Goal: Information Seeking & Learning: Learn about a topic

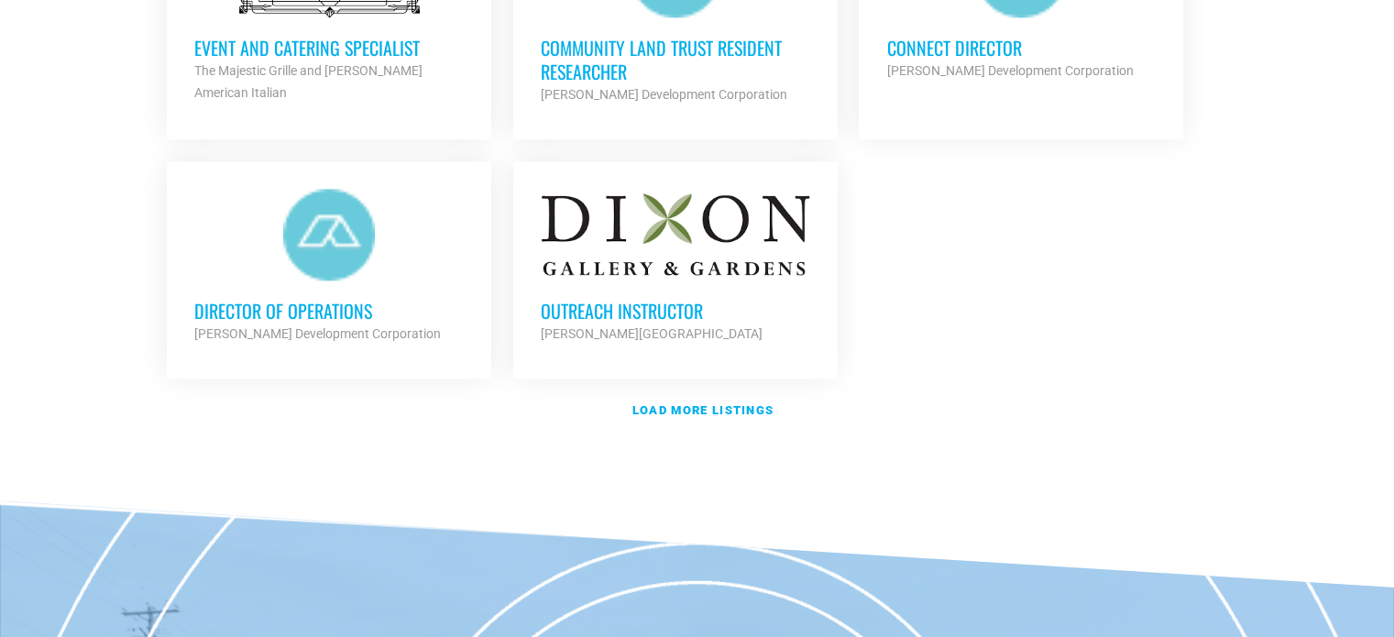
scroll to position [2272, 0]
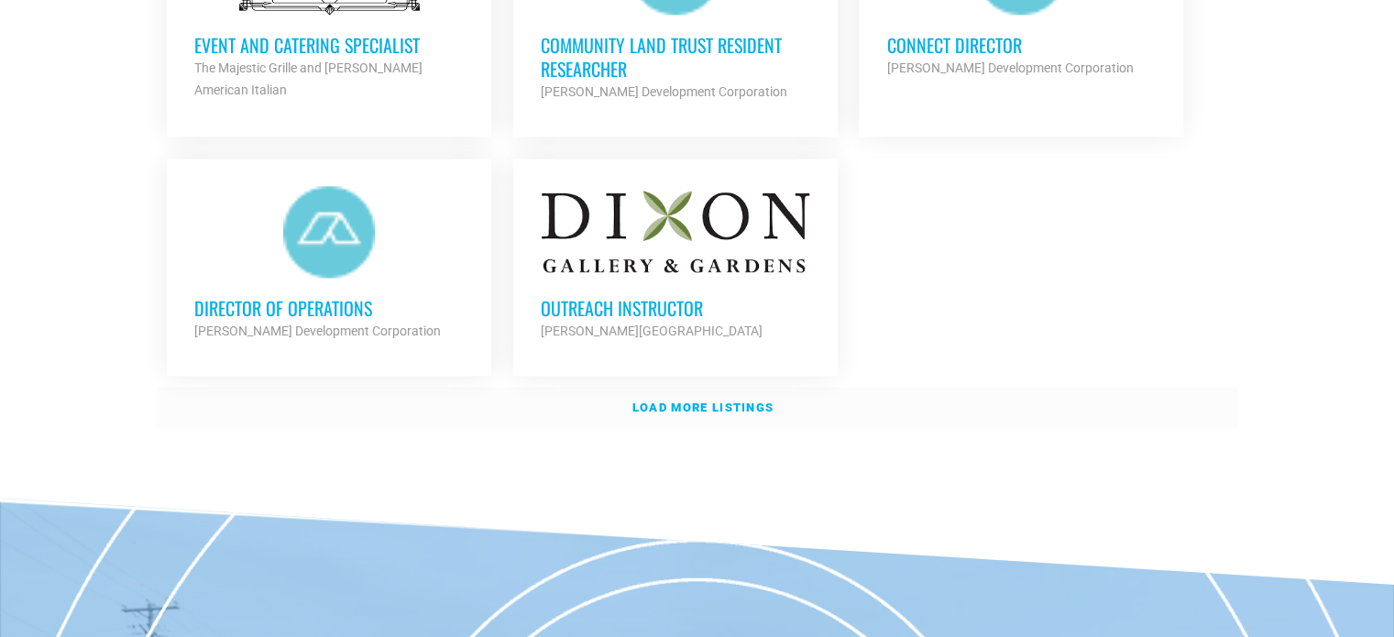
click at [693, 413] on link "Load more listings" at bounding box center [698, 408] width 1082 height 42
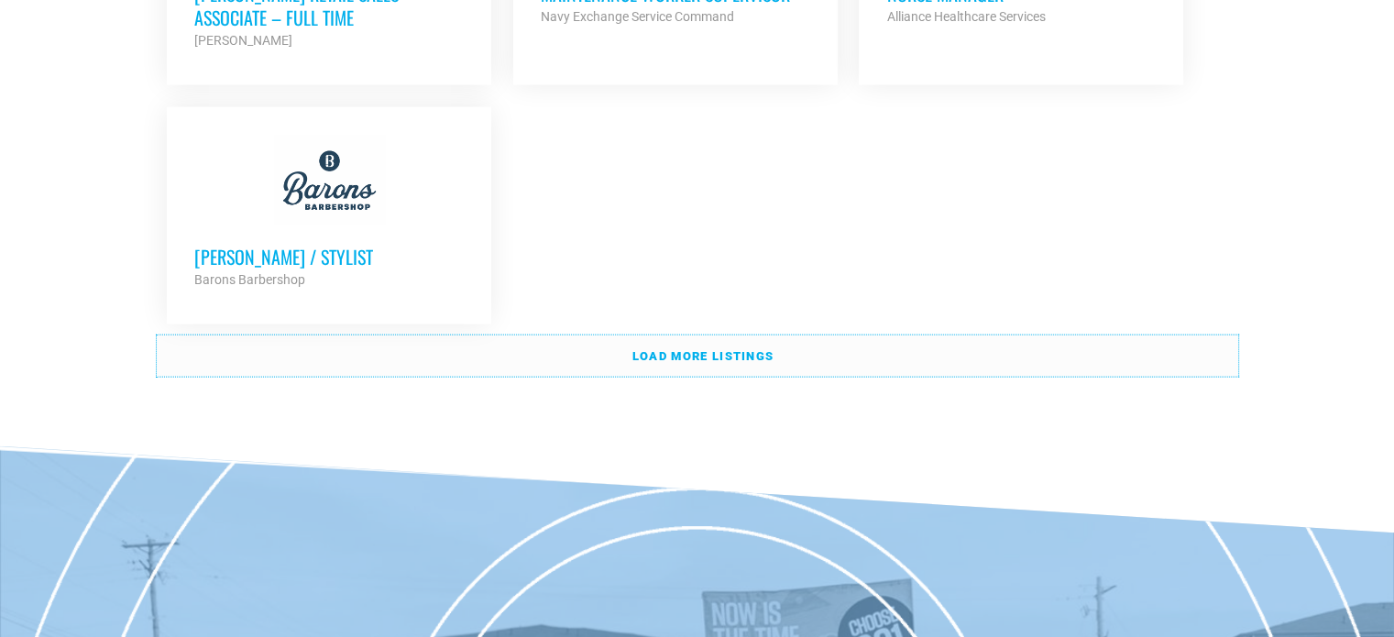
scroll to position [4199, 0]
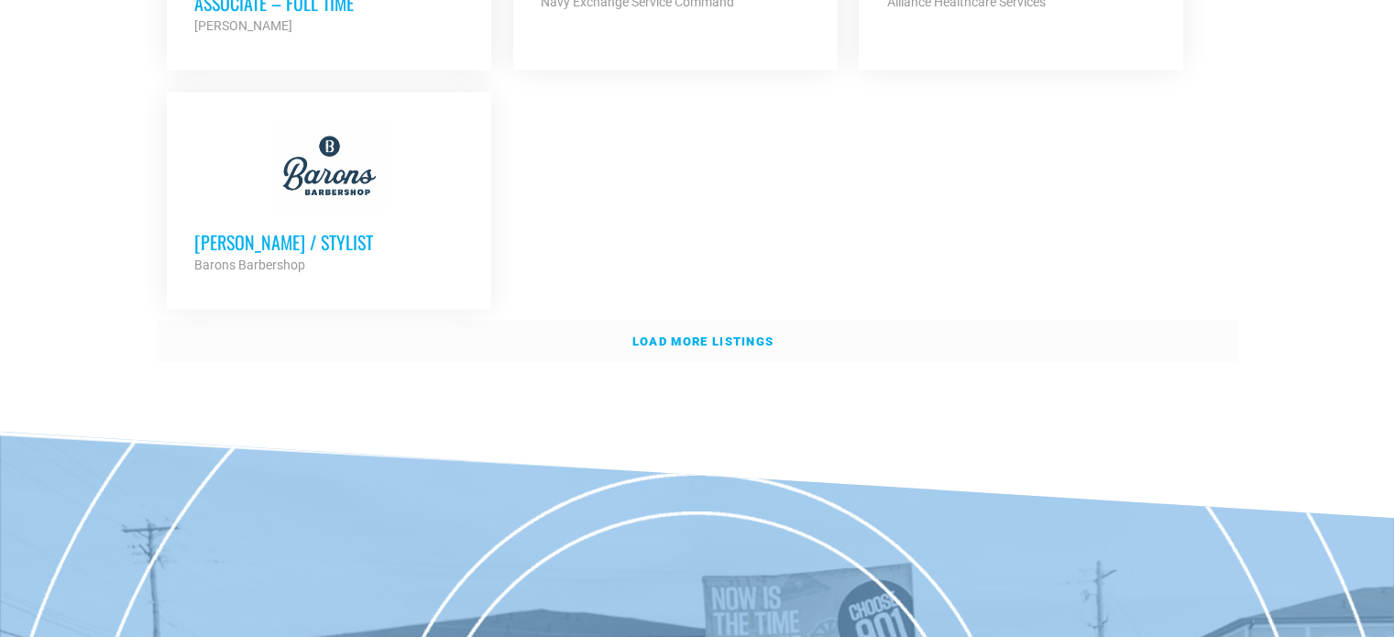
click at [691, 335] on strong "Load more listings" at bounding box center [703, 342] width 141 height 14
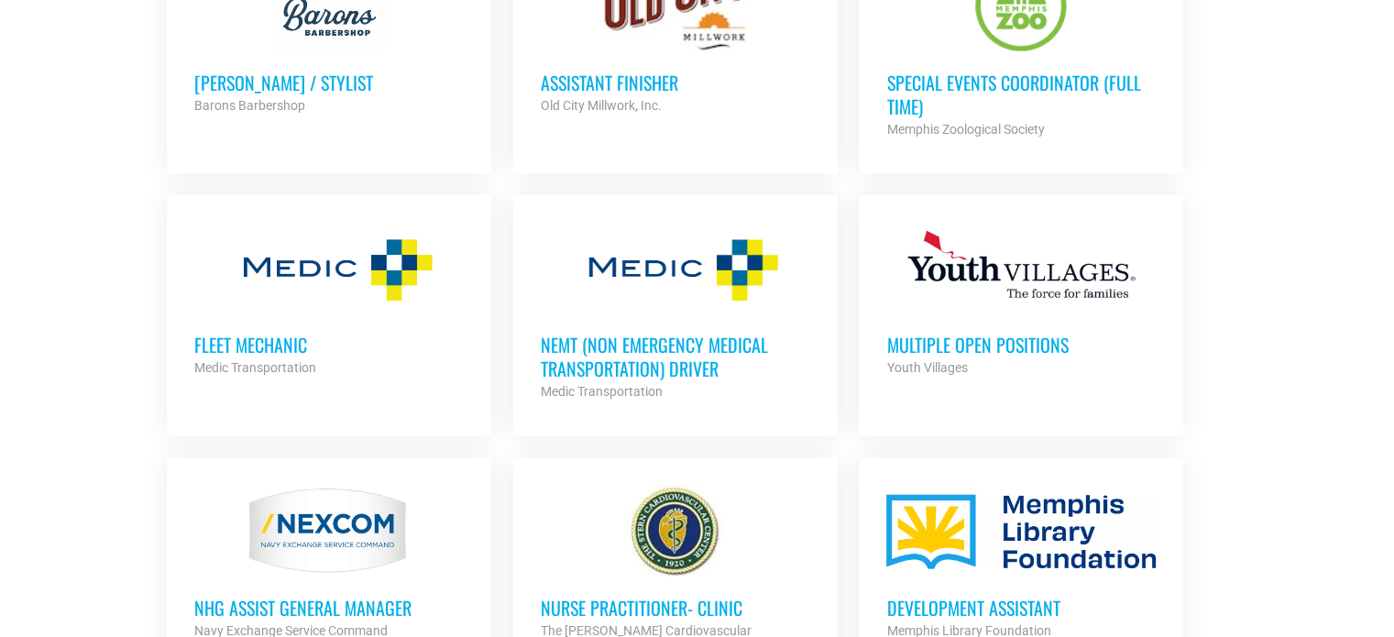
scroll to position [4452, 0]
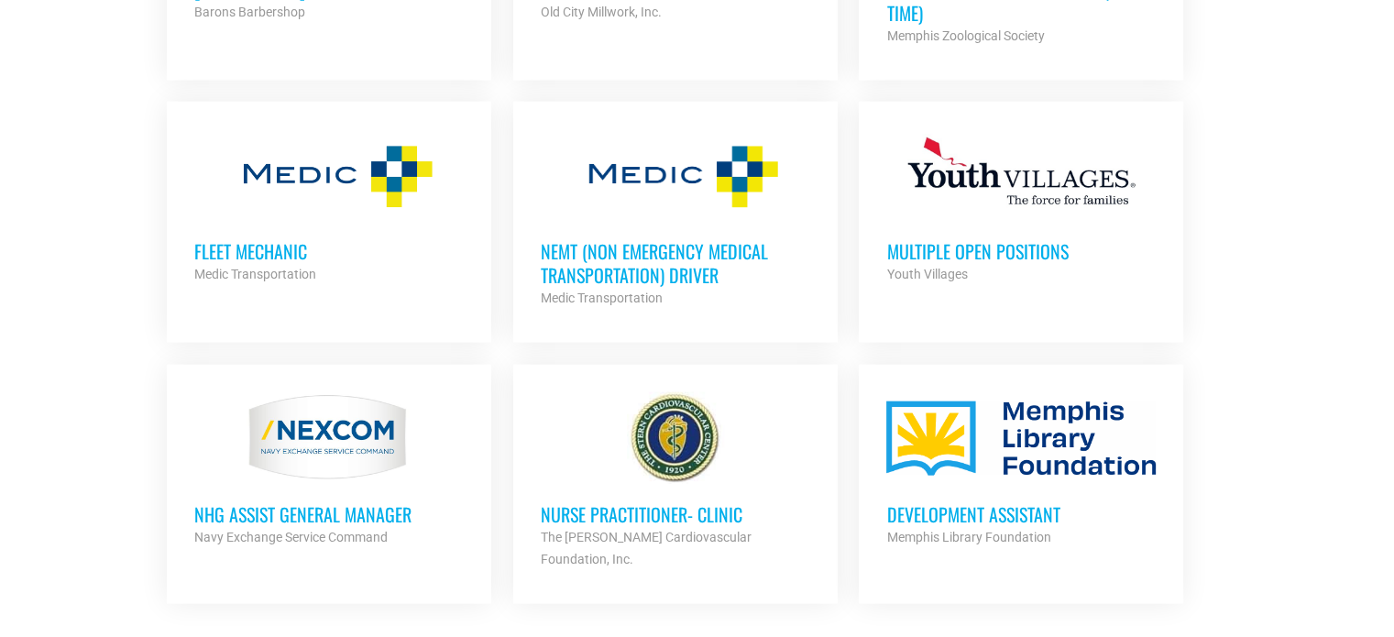
click at [1006, 239] on h3 "Multiple Open Positions" at bounding box center [1022, 251] width 270 height 24
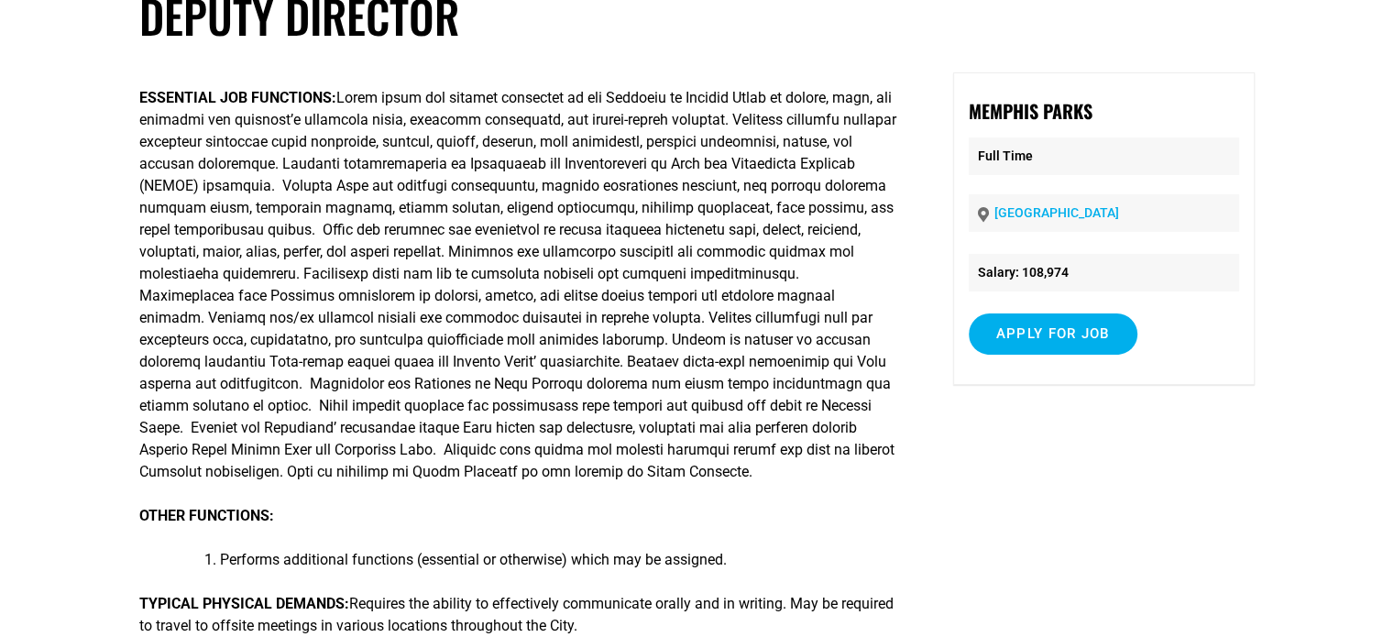
scroll to position [119, 0]
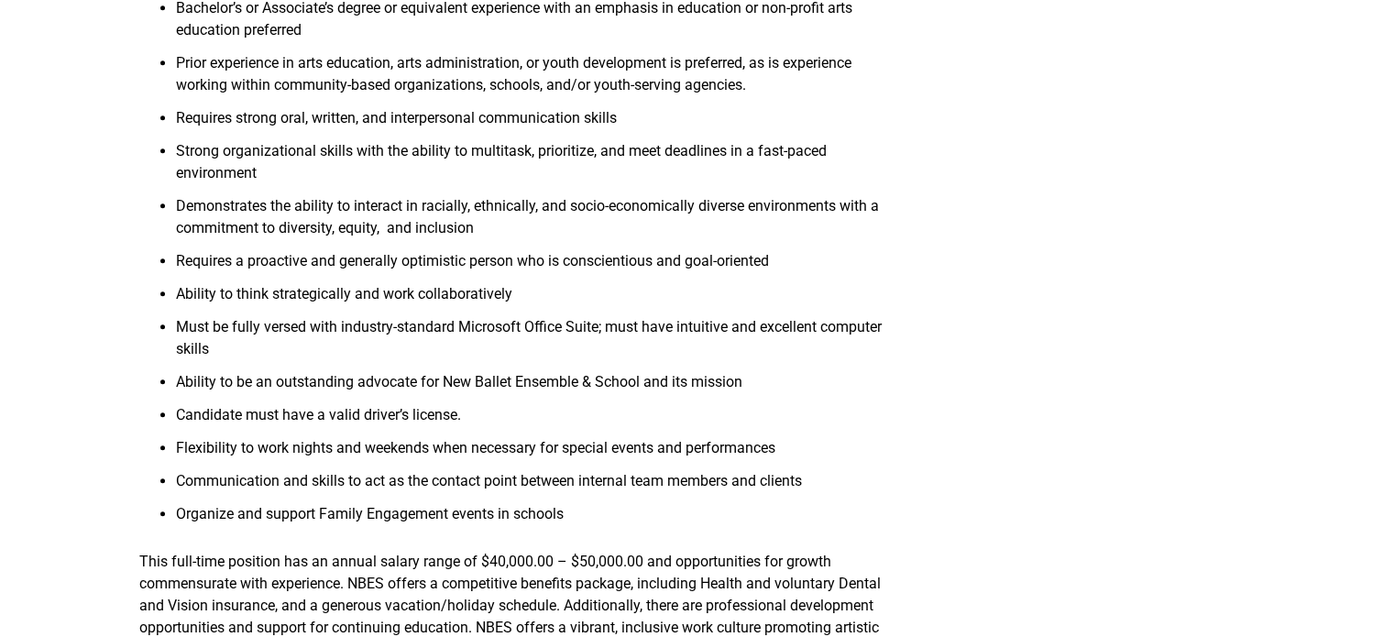
scroll to position [1785, 0]
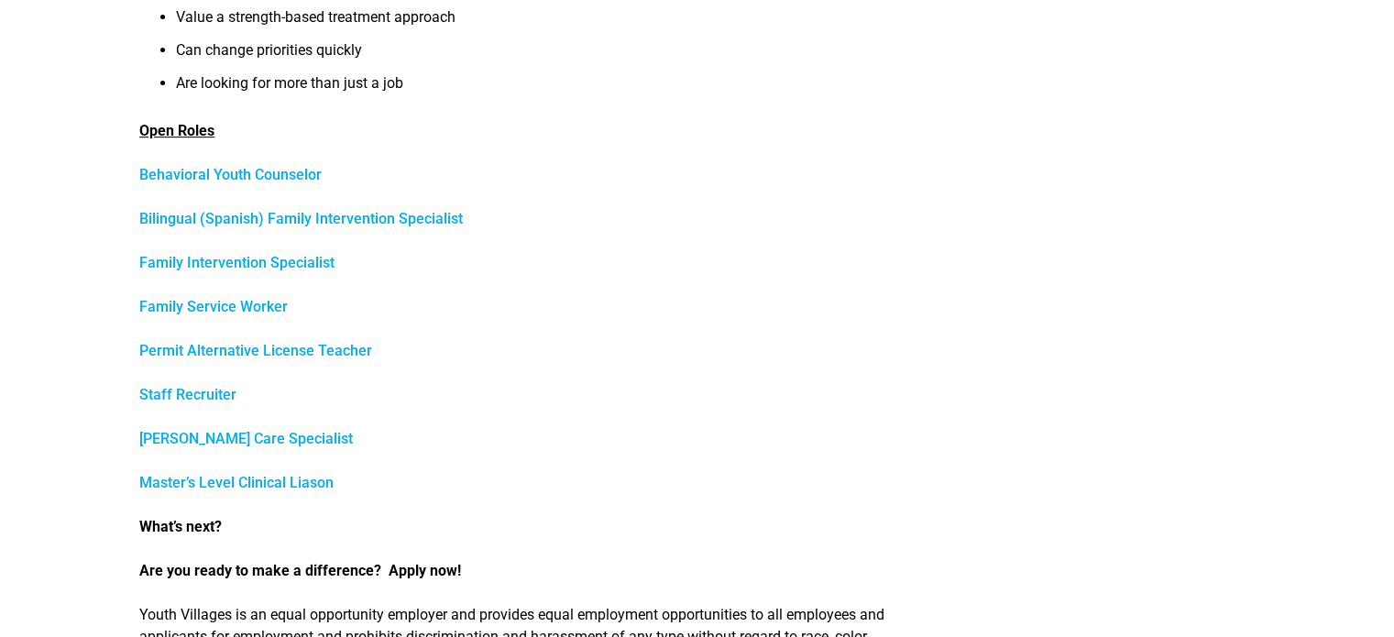
scroll to position [766, 0]
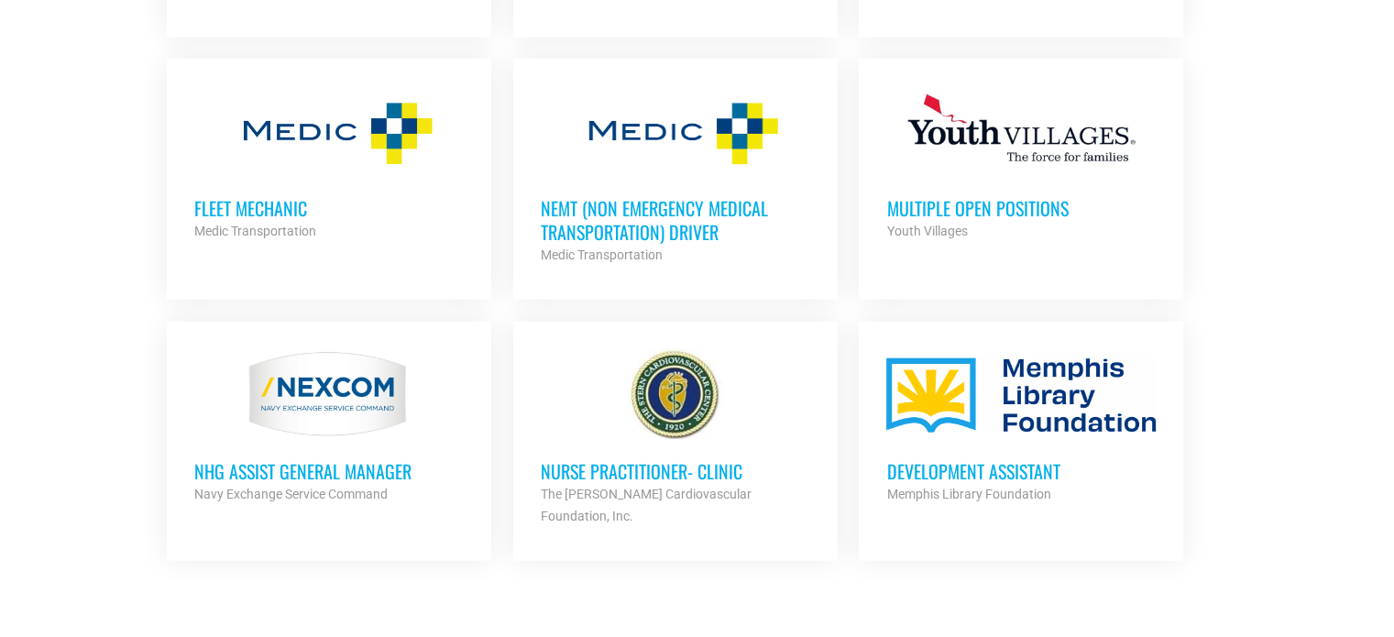
scroll to position [4385, 0]
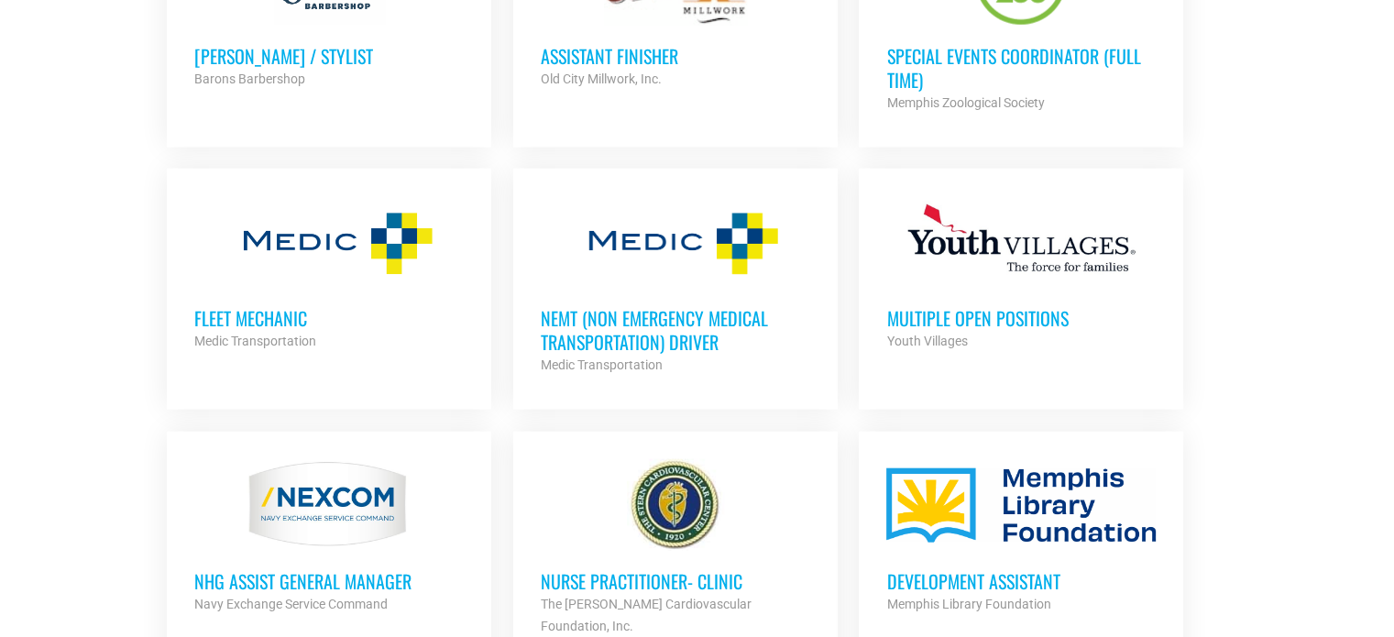
click at [964, 569] on h3 "Development Assistant" at bounding box center [1022, 581] width 270 height 24
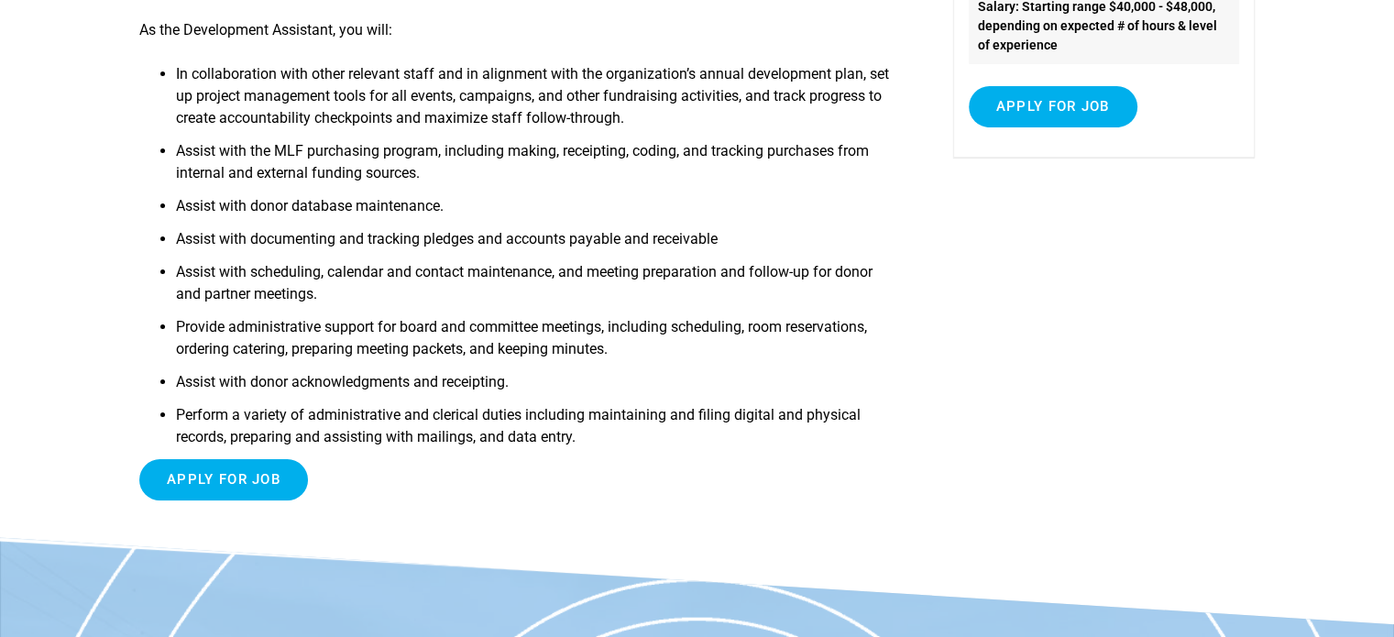
scroll to position [395, 0]
